Goal: Information Seeking & Learning: Learn about a topic

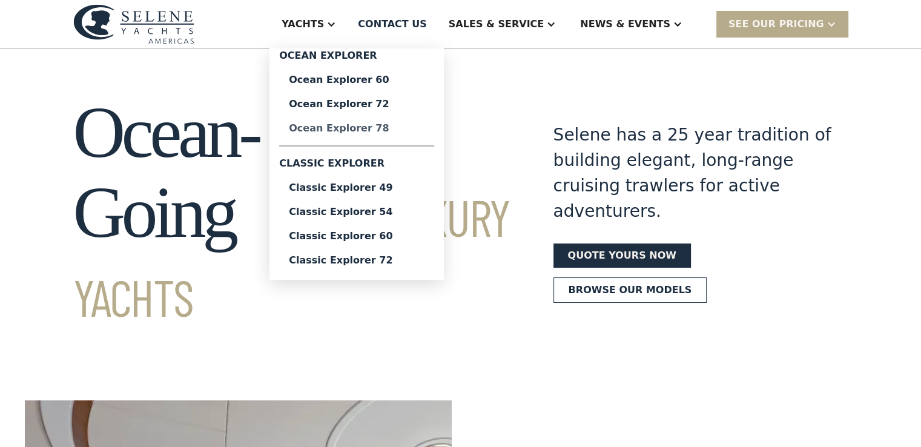
click at [367, 133] on div "Ocean Explorer 78" at bounding box center [357, 129] width 136 height 10
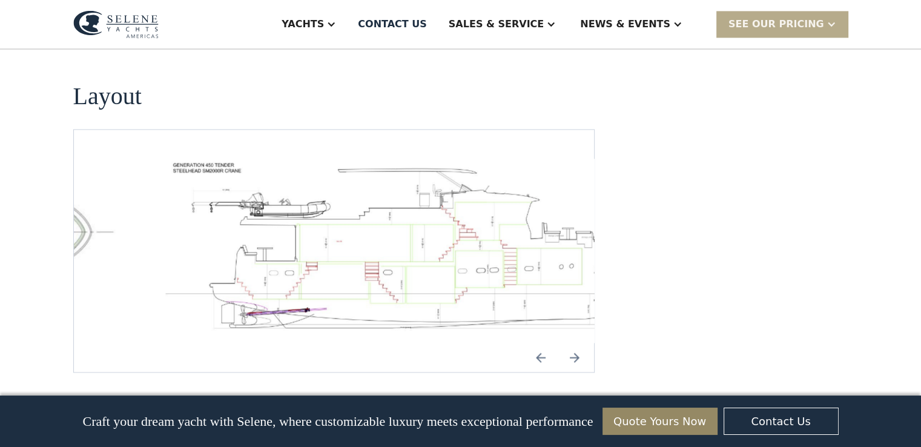
scroll to position [1844, 0]
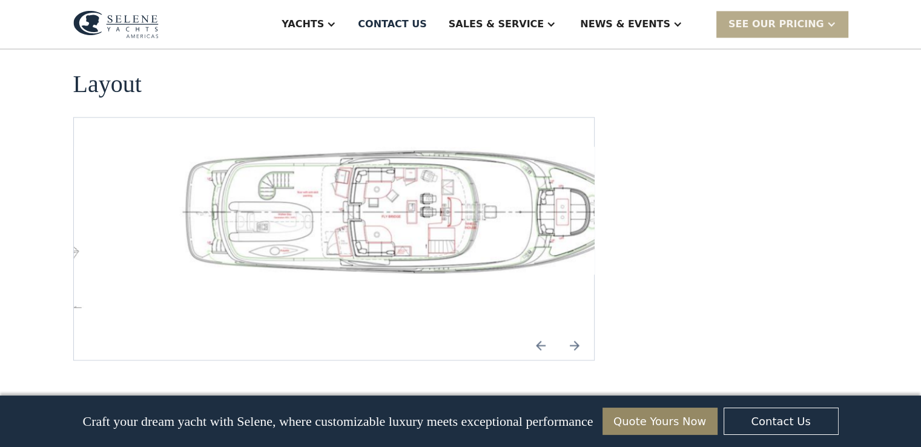
click at [545, 331] on img "Previous slide" at bounding box center [540, 345] width 29 height 29
click at [538, 331] on img "Previous slide" at bounding box center [540, 345] width 29 height 29
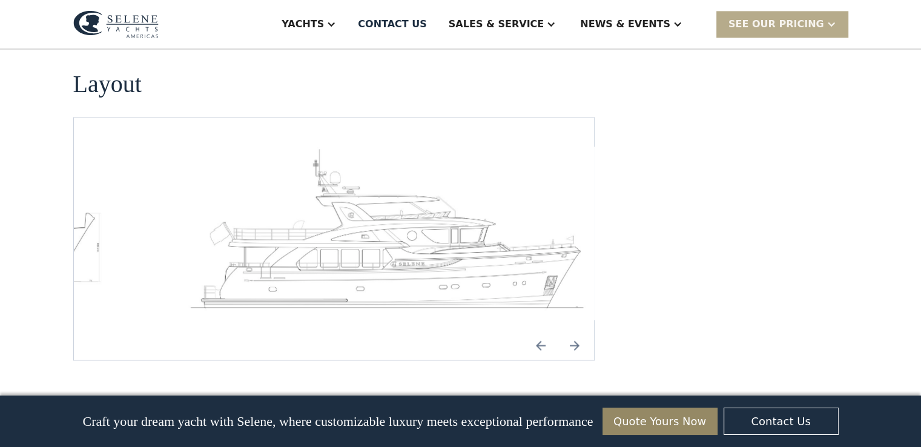
click at [538, 331] on img "Previous slide" at bounding box center [540, 345] width 29 height 29
click at [539, 331] on img "Previous slide" at bounding box center [540, 345] width 29 height 29
